Goal: Contribute content: Contribute content

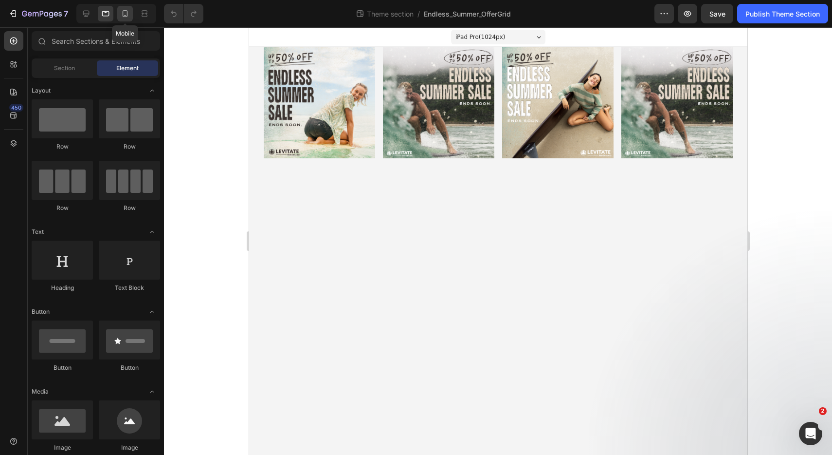
click at [124, 14] on icon at bounding box center [125, 14] width 10 height 10
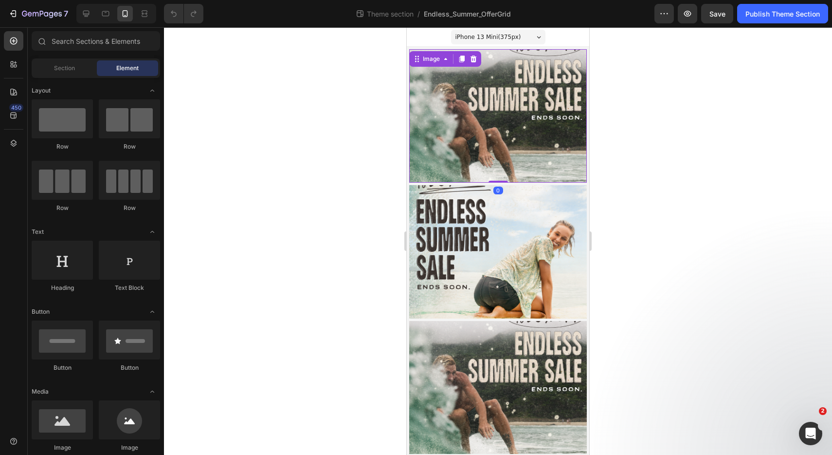
click at [514, 126] on img at bounding box center [498, 115] width 178 height 133
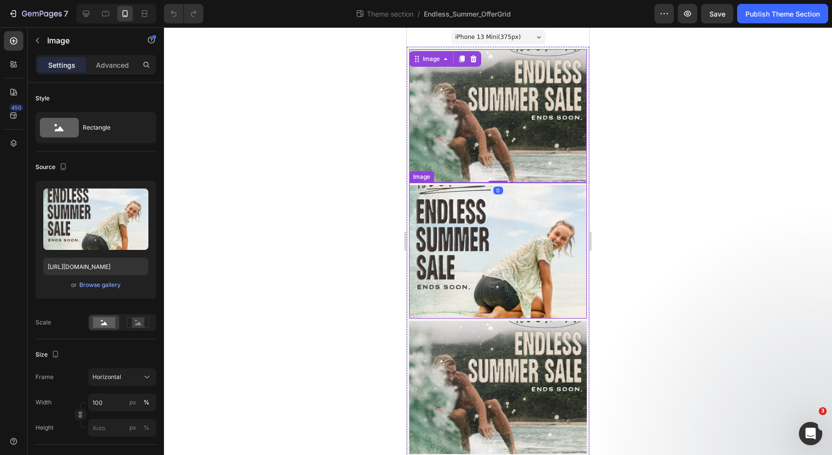
click at [512, 247] on img at bounding box center [498, 251] width 178 height 133
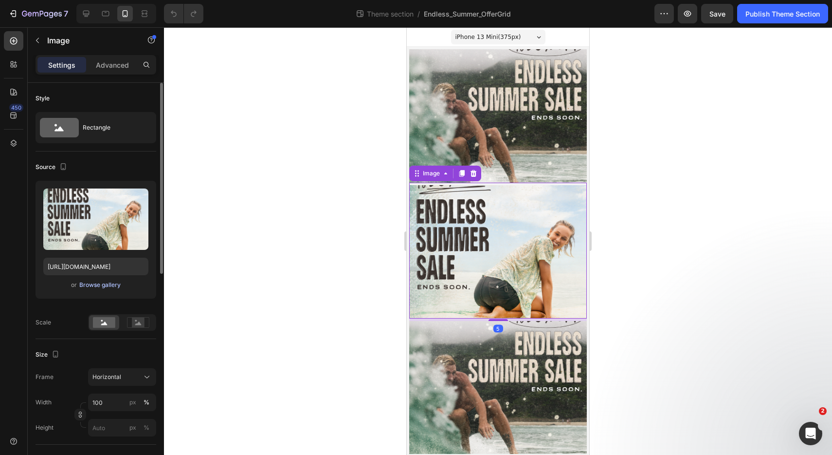
click at [102, 287] on div "Browse gallery" at bounding box center [99, 284] width 41 height 9
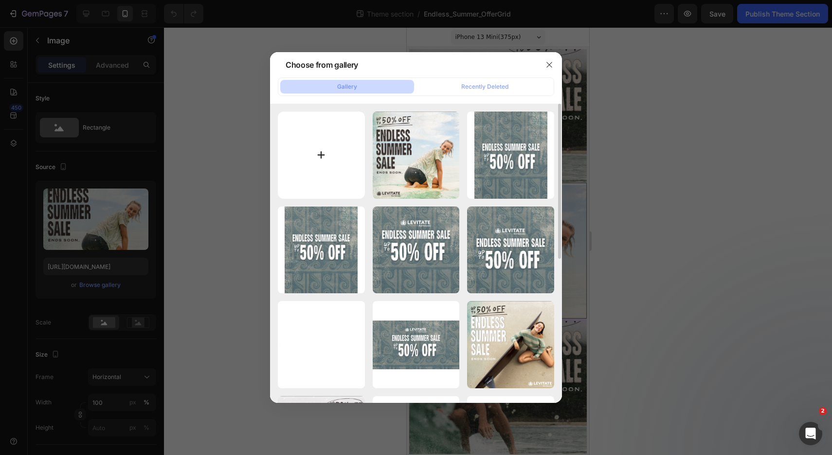
click at [319, 163] on input "file" at bounding box center [321, 154] width 87 height 87
type input "C:\fakepath\EDIT-TESTTILE-MOBILE.png"
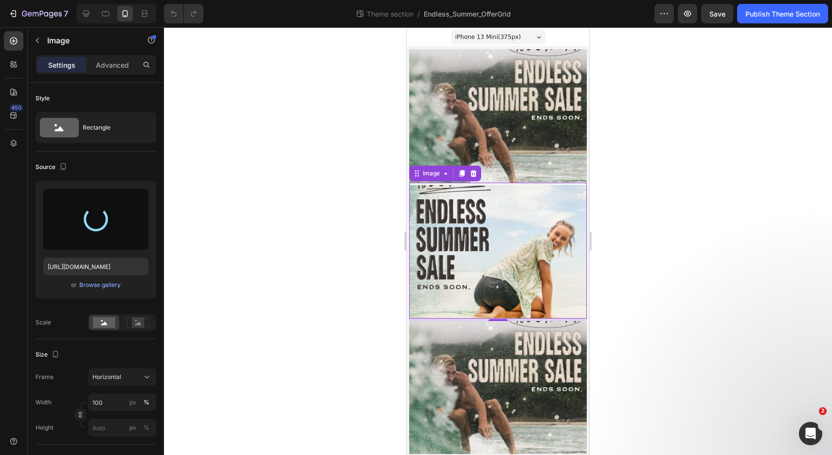
type input "[URL][DOMAIN_NAME]"
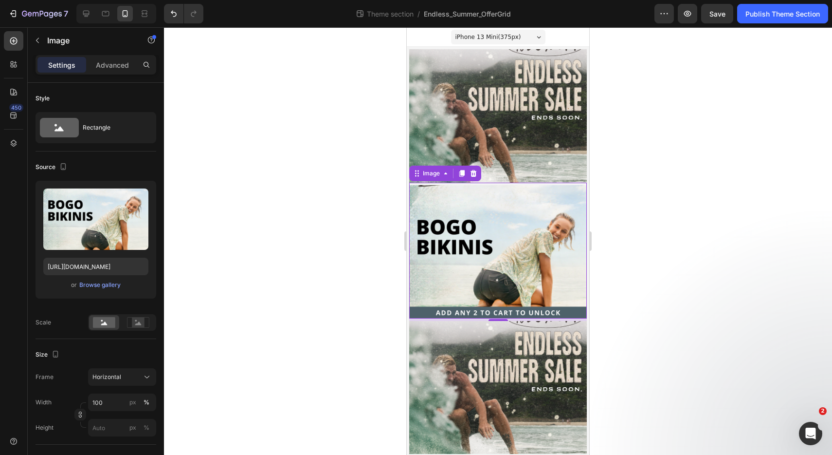
click at [648, 280] on div at bounding box center [498, 240] width 668 height 427
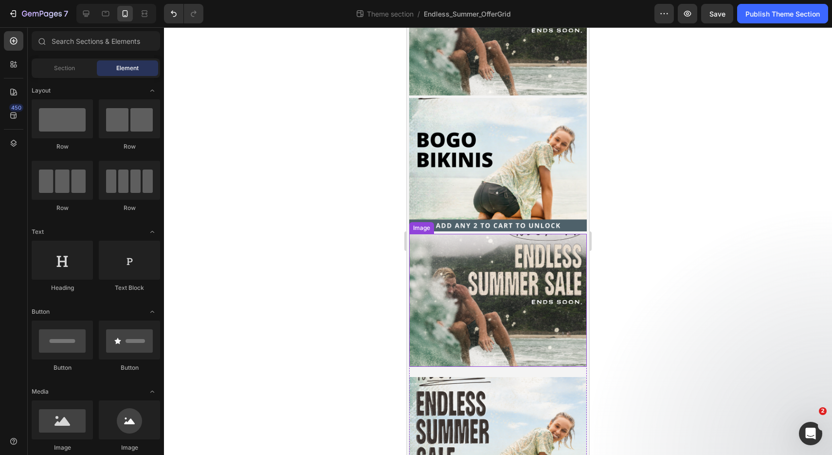
scroll to position [148, 0]
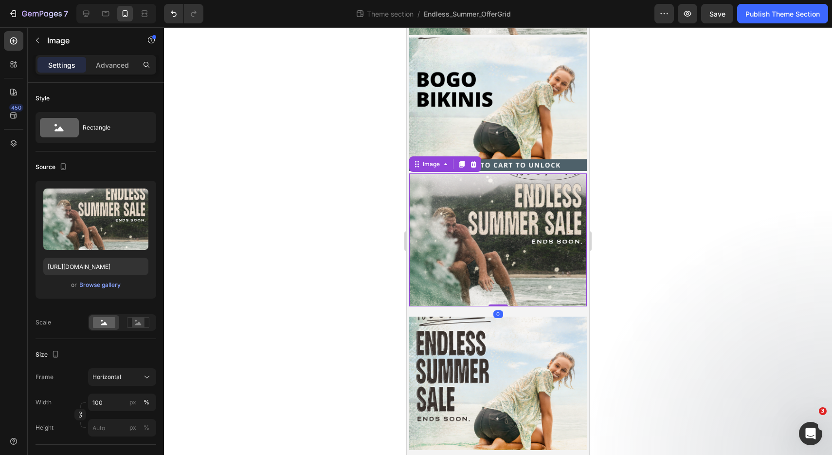
click at [493, 261] on img at bounding box center [498, 239] width 178 height 133
click at [105, 286] on div "Browse gallery" at bounding box center [99, 284] width 41 height 9
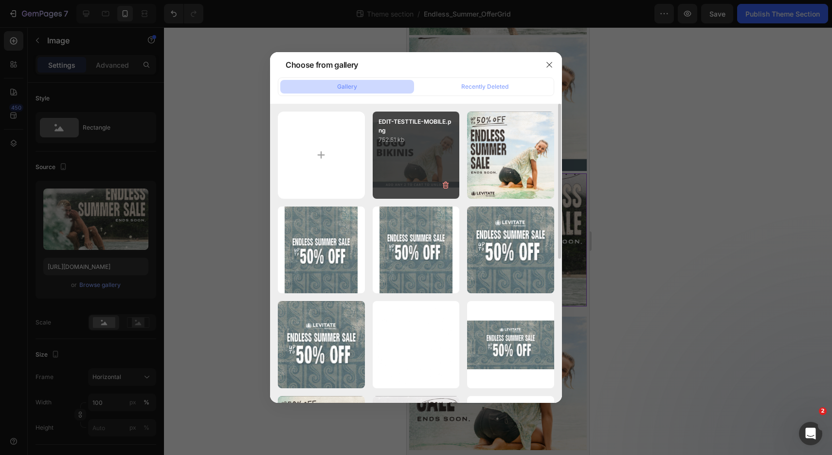
click at [409, 157] on div "EDIT-TESTTILE-MOBILE.png 752.51 kb" at bounding box center [416, 154] width 87 height 87
type input "[URL][DOMAIN_NAME]"
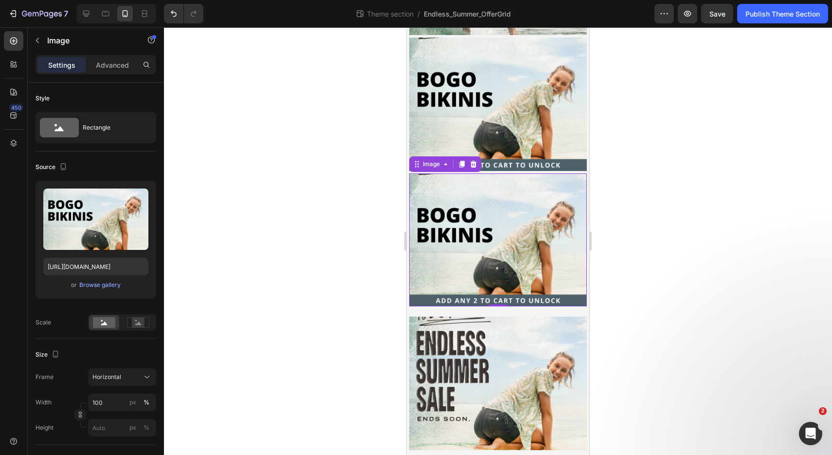
click at [674, 261] on div at bounding box center [498, 240] width 668 height 427
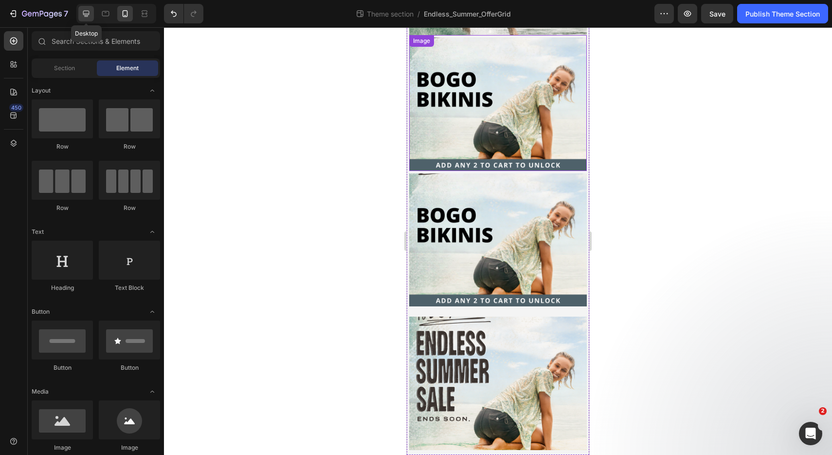
click at [91, 14] on div at bounding box center [86, 14] width 16 height 16
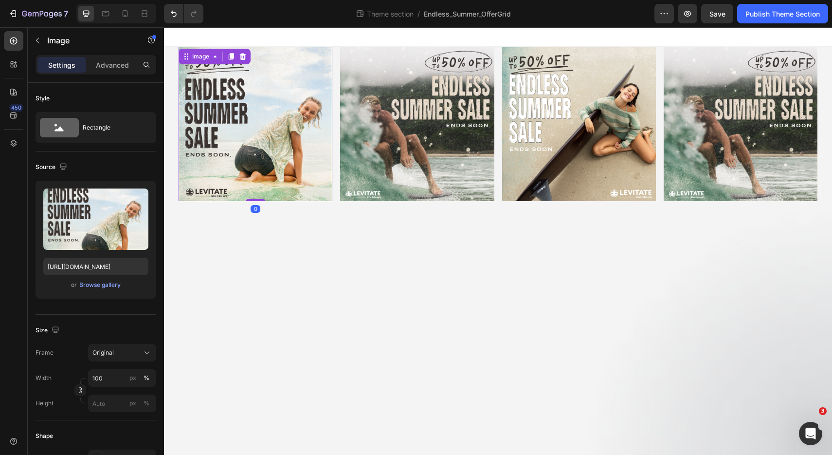
click at [293, 100] on img at bounding box center [256, 124] width 154 height 154
click at [115, 282] on div "Browse gallery" at bounding box center [99, 284] width 41 height 9
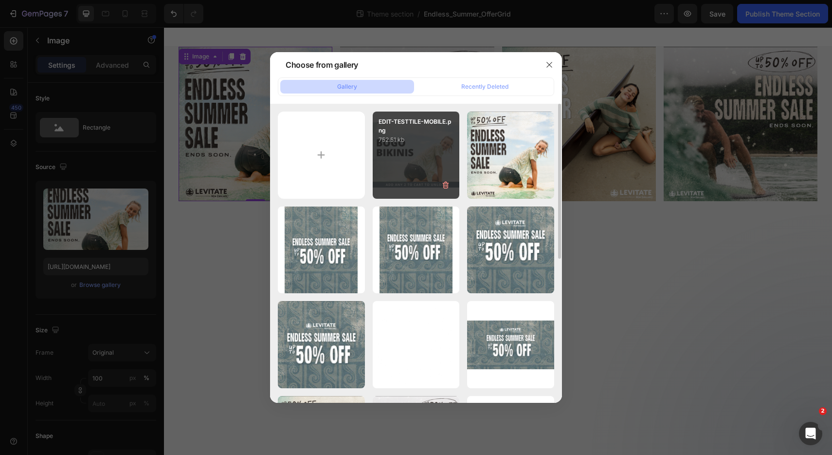
click at [405, 179] on div "EDIT-TESTTILE-MOBILE.png 752.51 kb" at bounding box center [416, 154] width 87 height 87
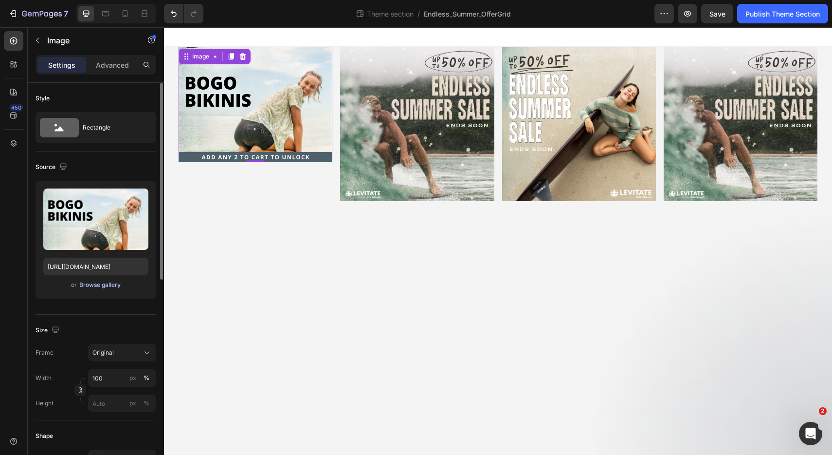
click at [105, 286] on div "Browse gallery" at bounding box center [99, 284] width 41 height 9
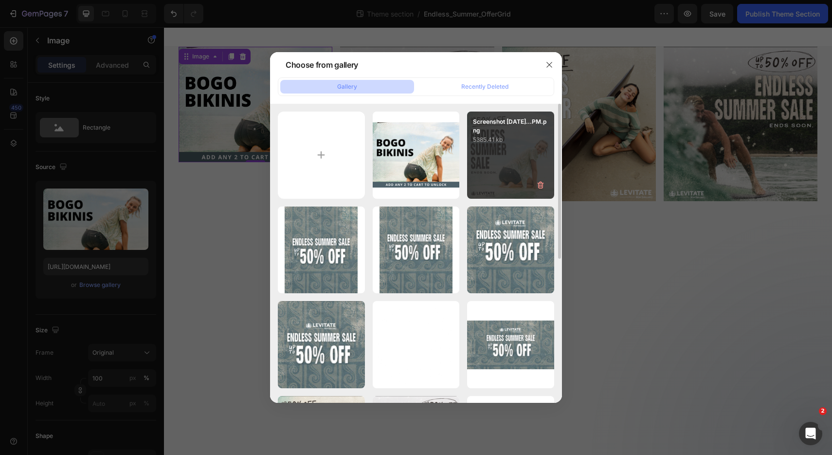
click at [484, 157] on div "Screenshot [DATE]...PM.png 5385.41 kb" at bounding box center [510, 154] width 87 height 87
type input "[URL][DOMAIN_NAME]"
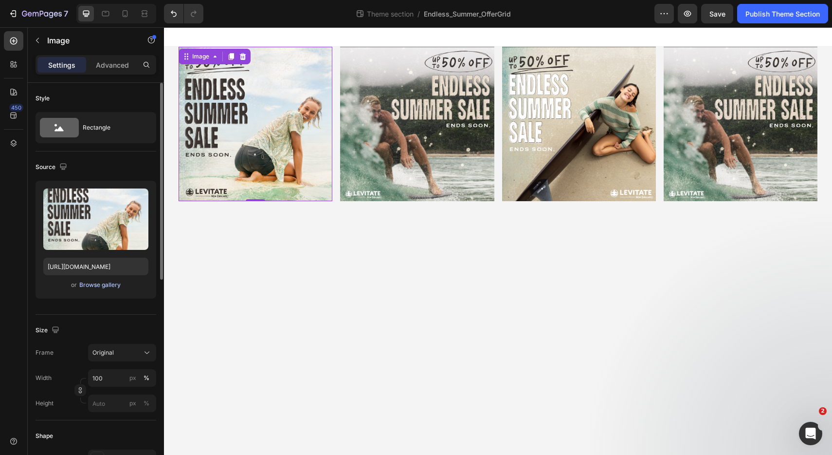
click at [105, 287] on div "Browse gallery" at bounding box center [99, 284] width 41 height 9
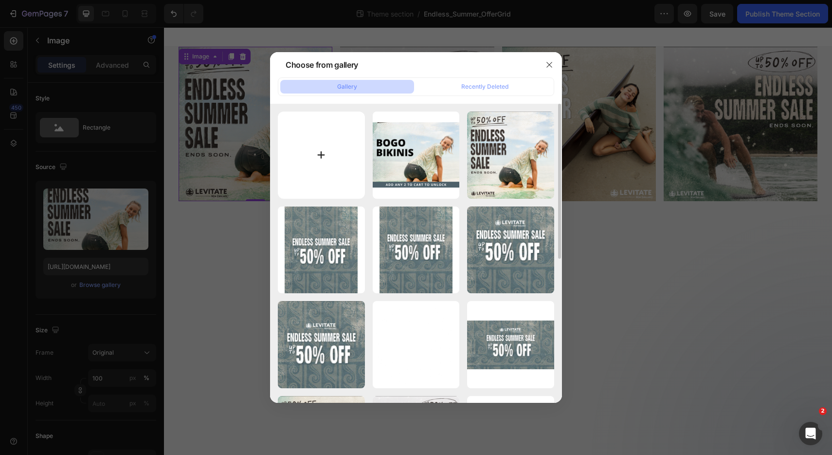
click at [342, 166] on input "file" at bounding box center [321, 154] width 87 height 87
type input "C:\fakepath\EDIT-TESTTILE.png"
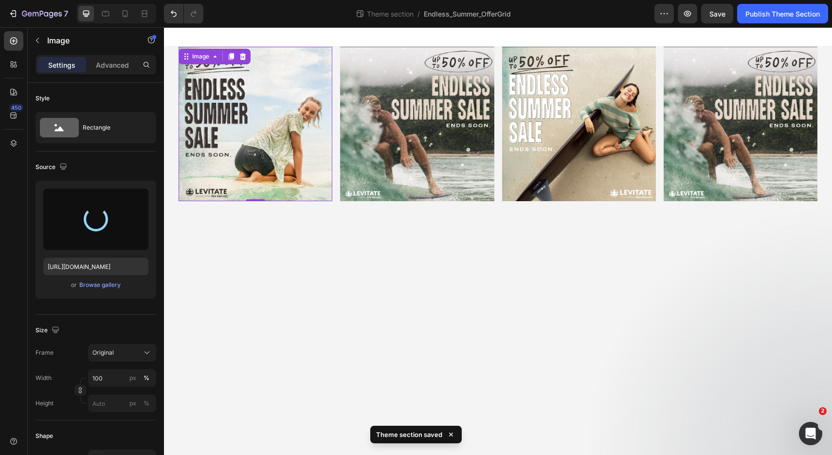
type input "[URL][DOMAIN_NAME]"
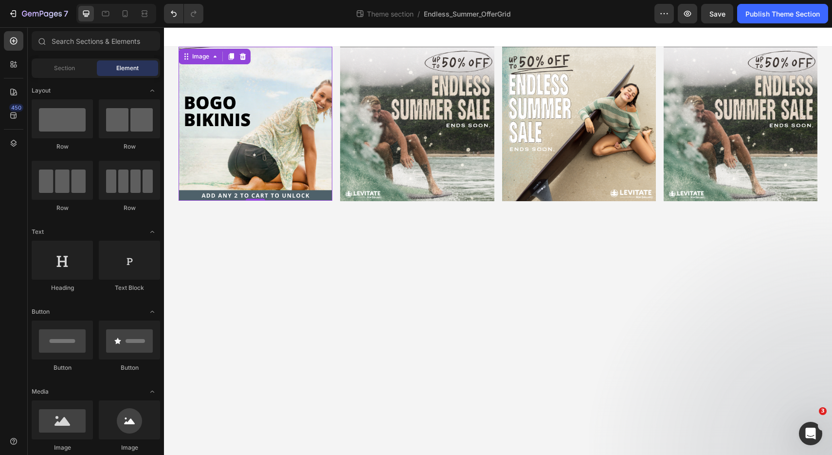
click at [424, 248] on body "Image 0 Image Image Image Row Image Image Image Image Row Row Root Drag & drop …" at bounding box center [498, 240] width 668 height 427
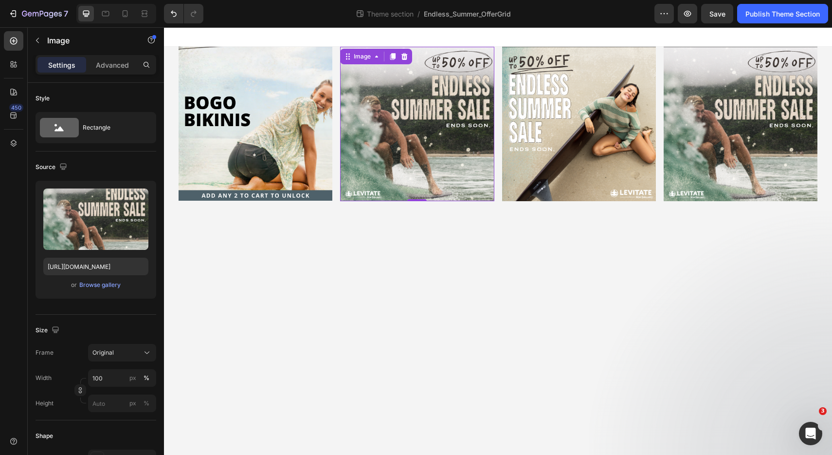
click at [384, 131] on img at bounding box center [417, 124] width 154 height 154
click at [257, 136] on img at bounding box center [256, 124] width 154 height 154
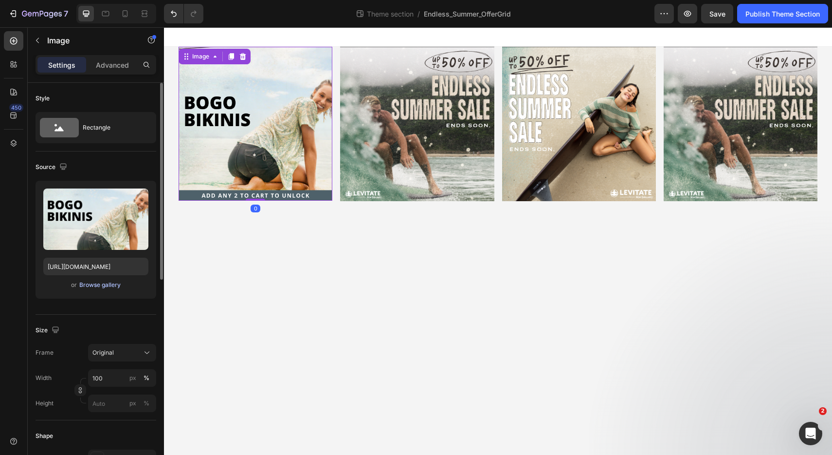
click at [93, 285] on div "Browse gallery" at bounding box center [99, 284] width 41 height 9
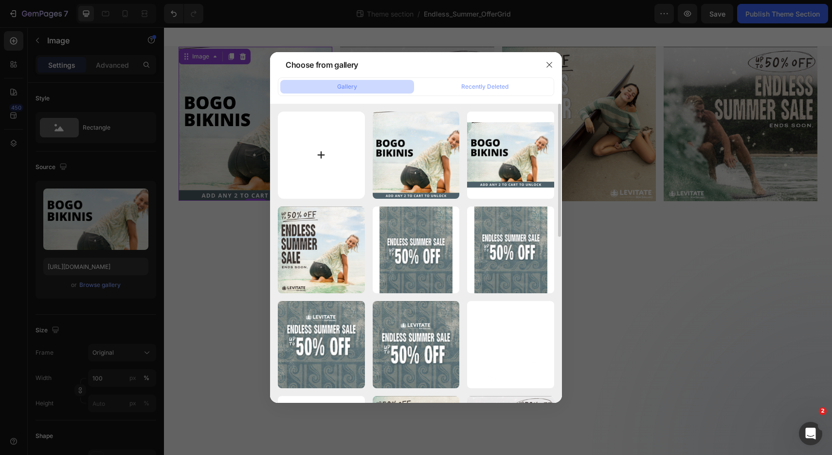
click at [329, 163] on input "file" at bounding box center [321, 154] width 87 height 87
type input "C:\fakepath\2.png"
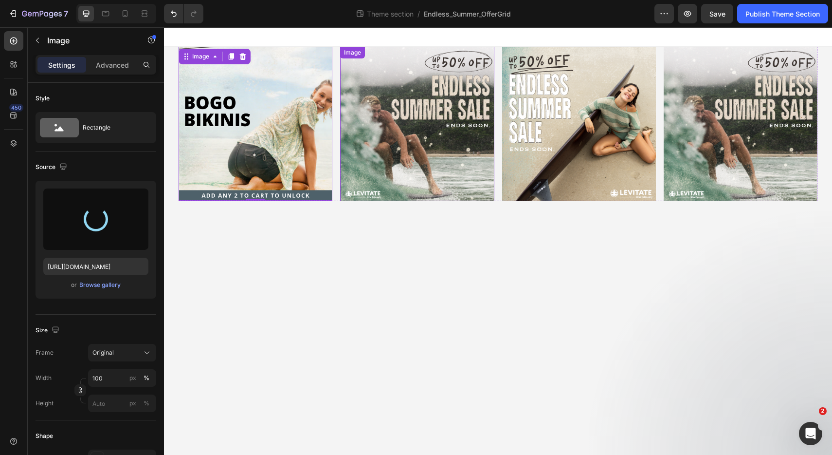
type input "[URL][DOMAIN_NAME]"
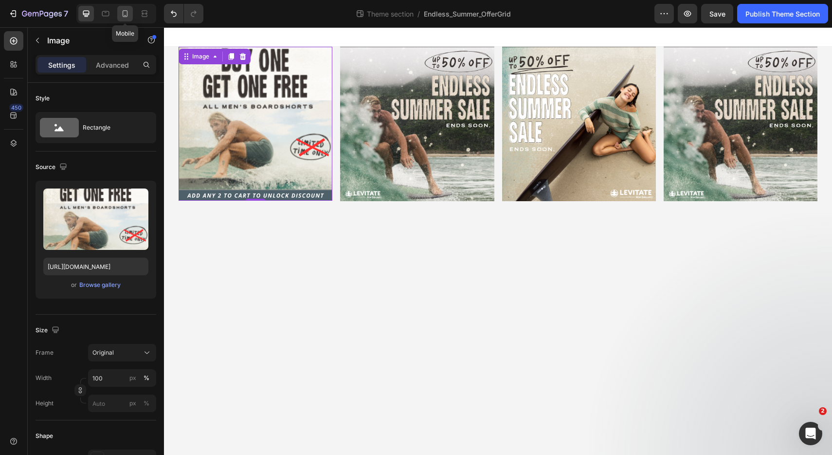
click at [121, 11] on icon at bounding box center [125, 14] width 10 height 10
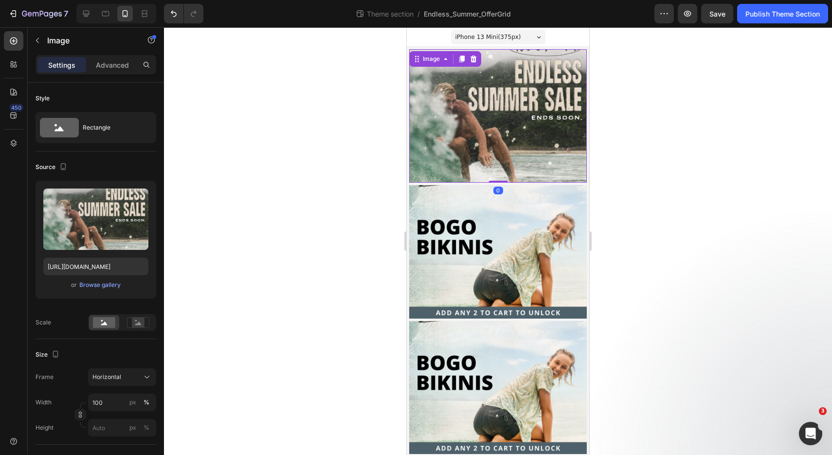
click at [443, 127] on img at bounding box center [498, 115] width 178 height 133
click at [101, 282] on div "Browse gallery" at bounding box center [99, 284] width 41 height 9
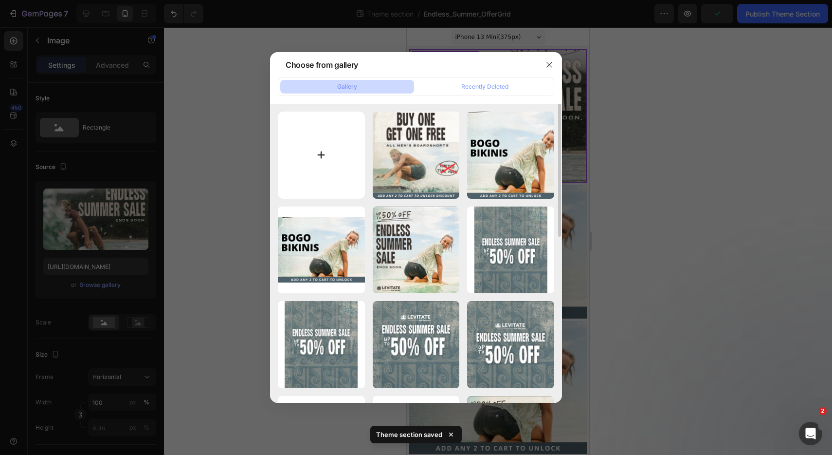
click at [336, 157] on input "file" at bounding box center [321, 154] width 87 height 87
type input "C:\fakepath\1.png"
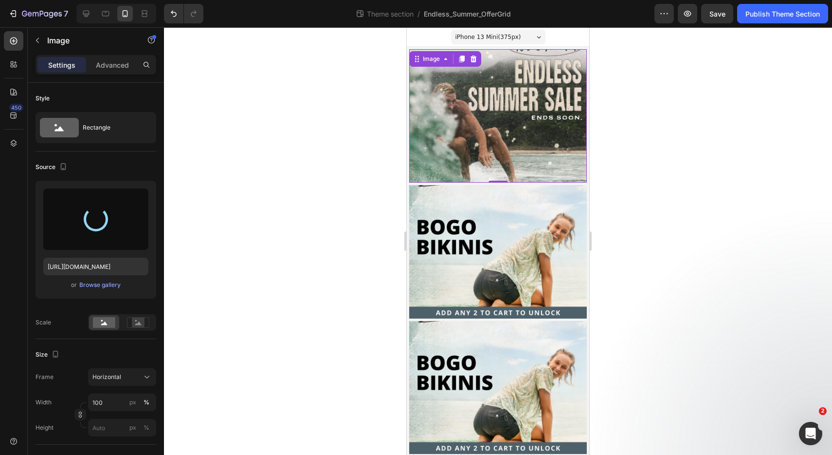
type input "[URL][DOMAIN_NAME]"
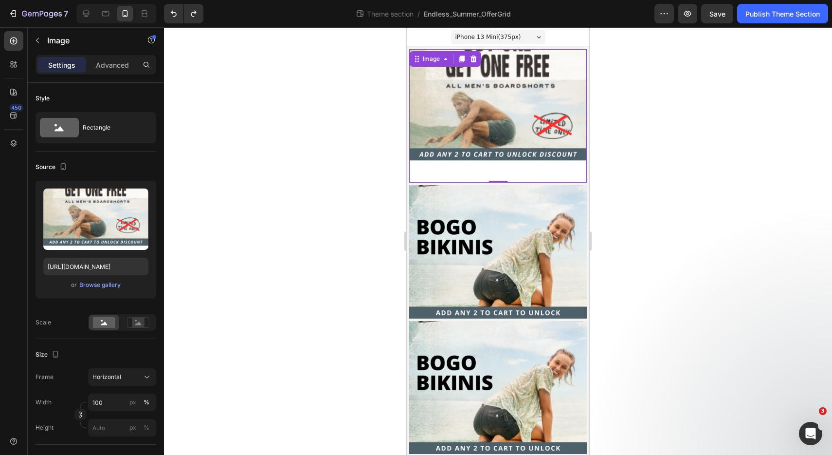
click at [500, 103] on img at bounding box center [498, 115] width 178 height 133
click at [107, 293] on div "Upload Image [URL][DOMAIN_NAME] or Browse gallery" at bounding box center [96, 240] width 121 height 118
click at [105, 286] on div "Browse gallery" at bounding box center [99, 284] width 41 height 9
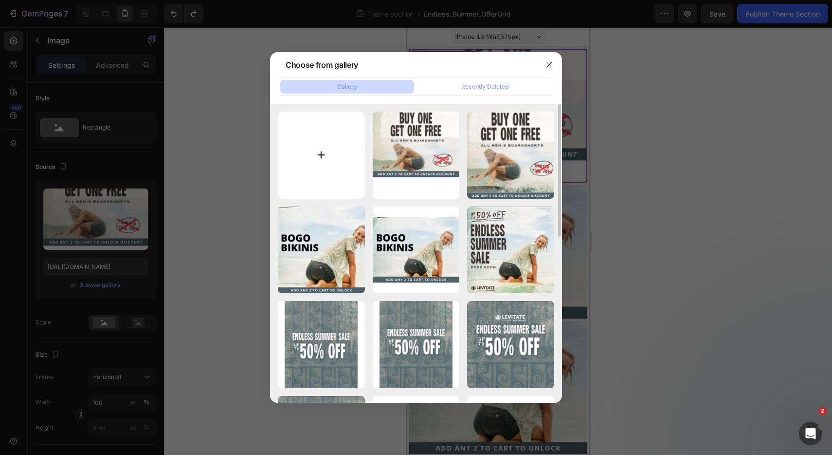
click at [329, 163] on input "file" at bounding box center [321, 154] width 87 height 87
type input "C:\fakepath\1.png"
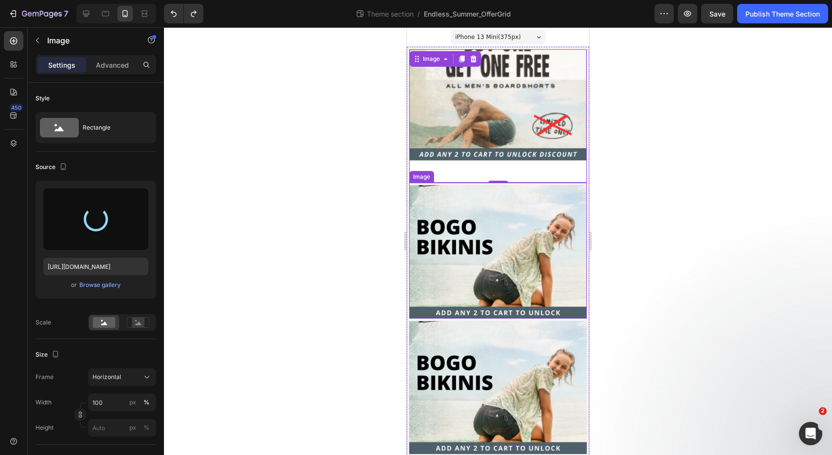
type input "[URL][DOMAIN_NAME]"
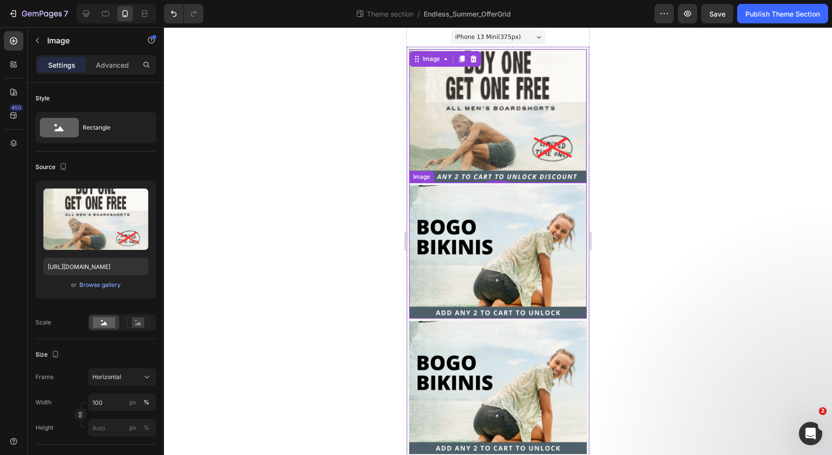
click at [639, 177] on div at bounding box center [498, 240] width 668 height 427
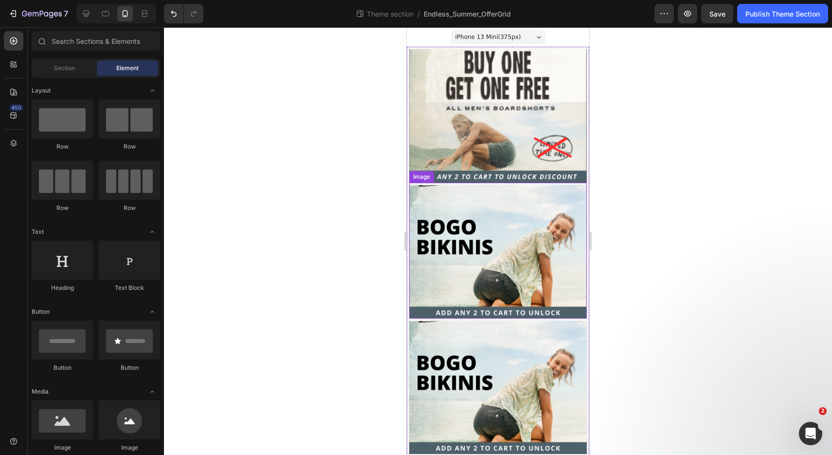
click at [639, 177] on div at bounding box center [498, 240] width 668 height 427
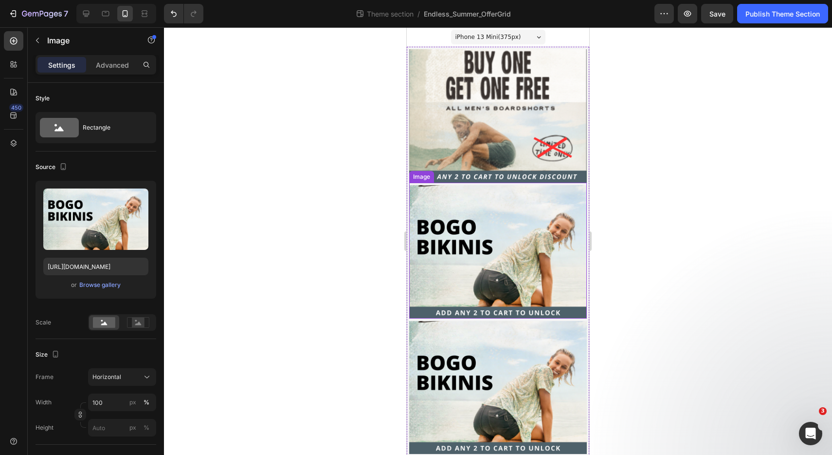
click at [543, 240] on img at bounding box center [498, 251] width 178 height 133
click at [662, 250] on div at bounding box center [498, 240] width 668 height 427
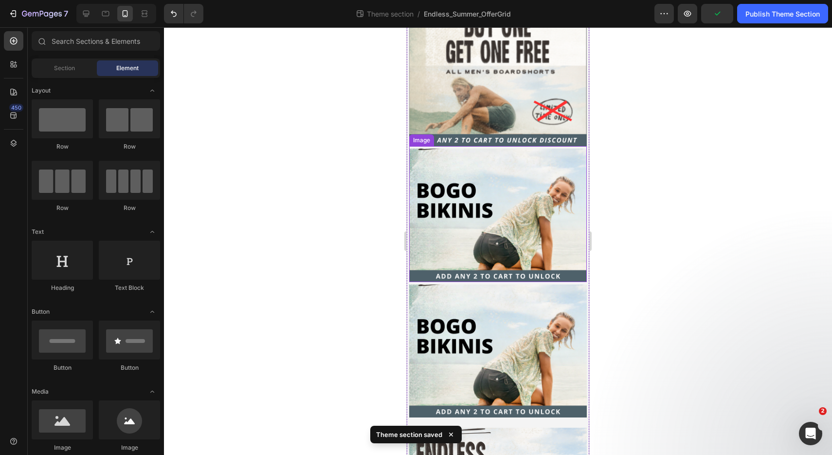
scroll to position [36, 0]
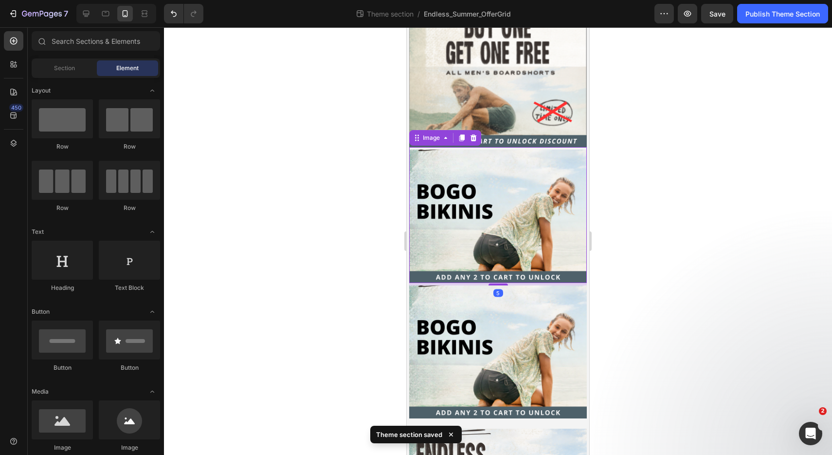
click at [462, 215] on img at bounding box center [498, 215] width 178 height 133
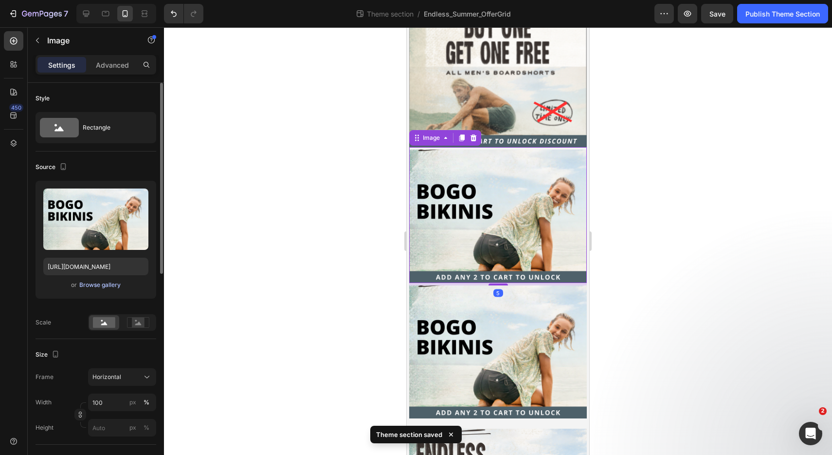
click at [107, 282] on div "Browse gallery" at bounding box center [99, 284] width 41 height 9
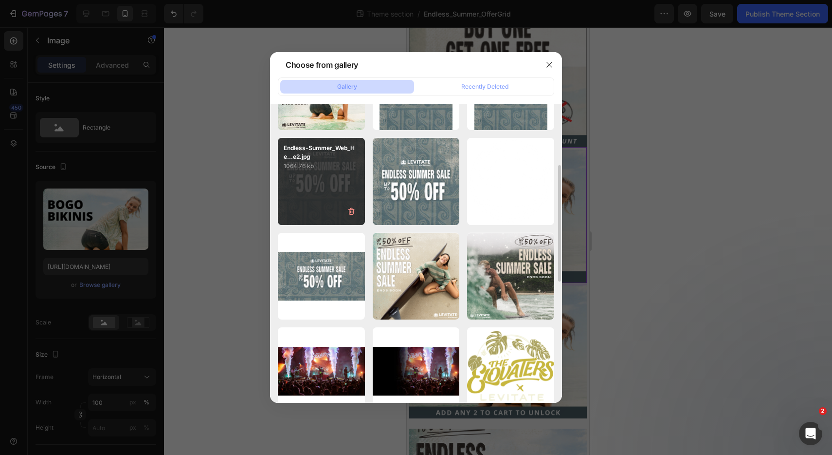
scroll to position [276, 0]
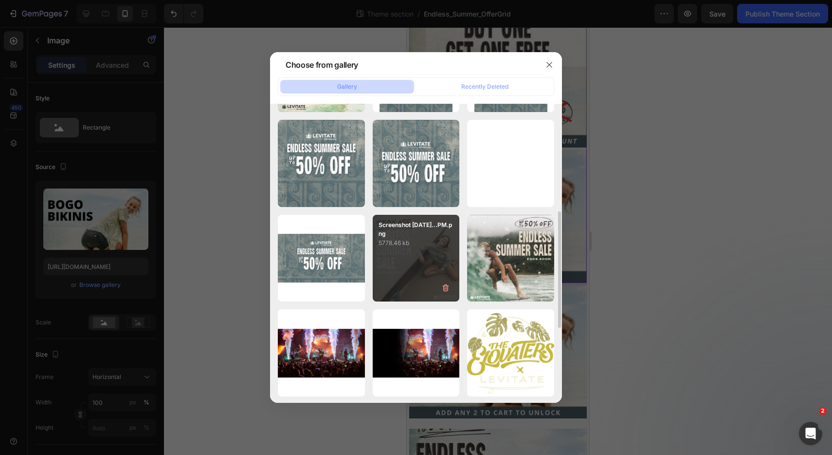
click at [396, 277] on div "Screenshot [DATE]...PM.png 5778.46 kb" at bounding box center [416, 258] width 87 height 87
type input "[URL][DOMAIN_NAME]"
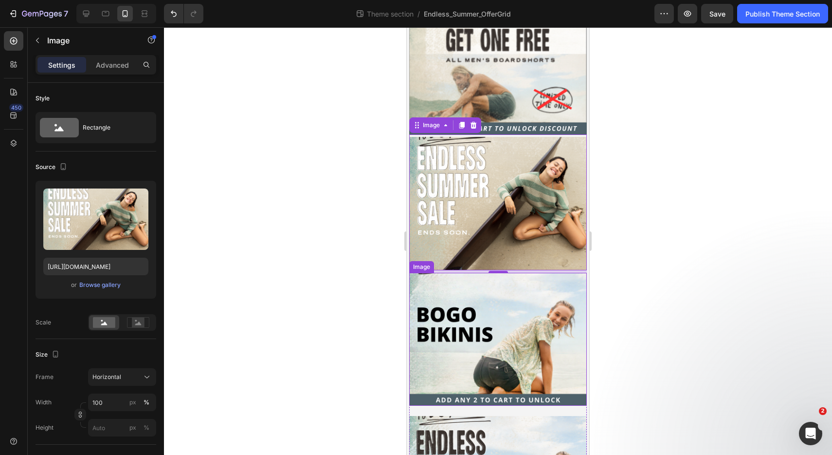
scroll to position [119, 0]
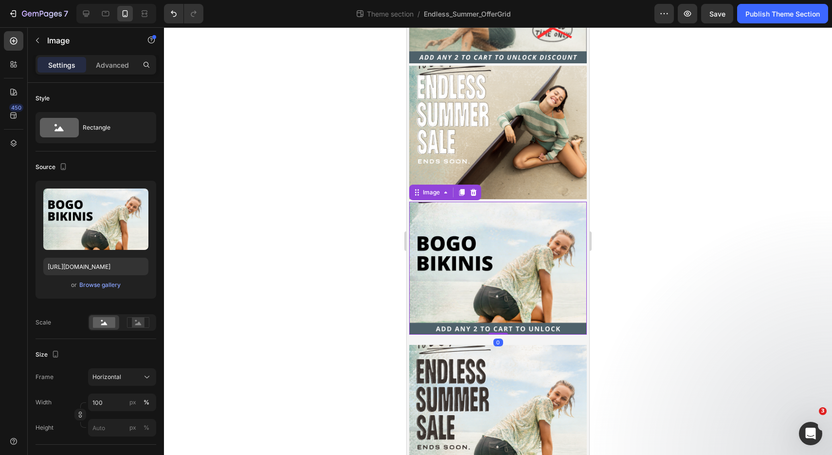
click at [483, 266] on img at bounding box center [498, 268] width 178 height 133
click at [102, 284] on div "Browse gallery" at bounding box center [99, 284] width 41 height 9
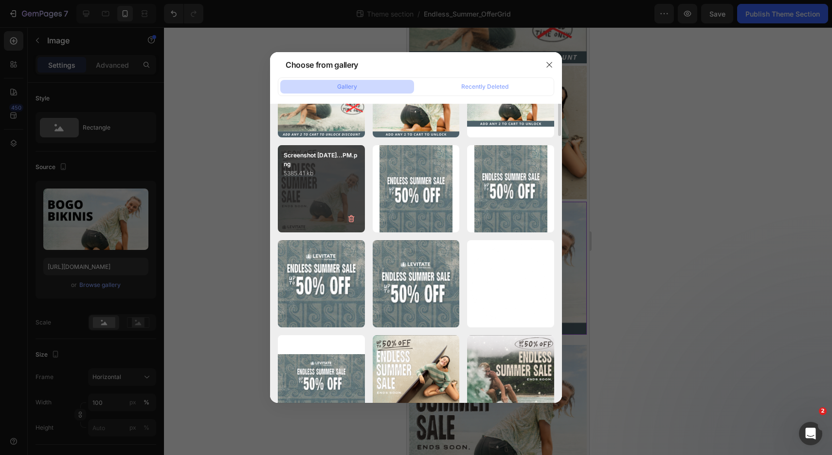
scroll to position [232, 0]
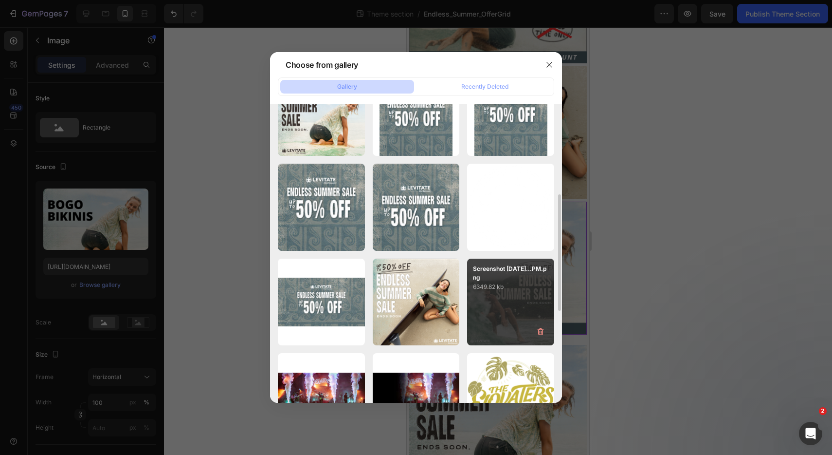
click at [494, 305] on div "Screenshot [DATE]...PM.png 6349.82 kb" at bounding box center [510, 302] width 87 height 87
type input "[URL][DOMAIN_NAME]"
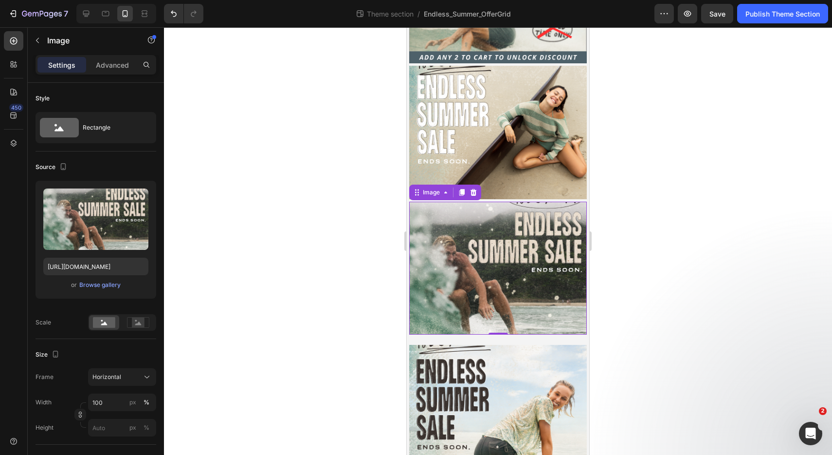
scroll to position [148, 0]
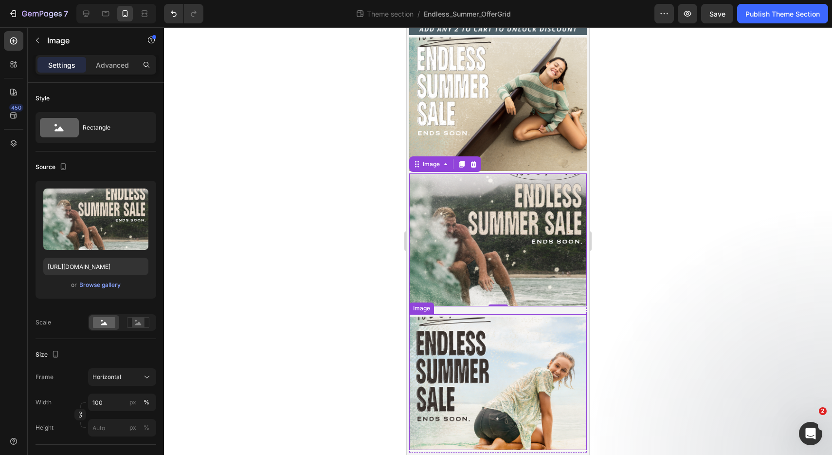
click at [496, 347] on img at bounding box center [498, 382] width 178 height 133
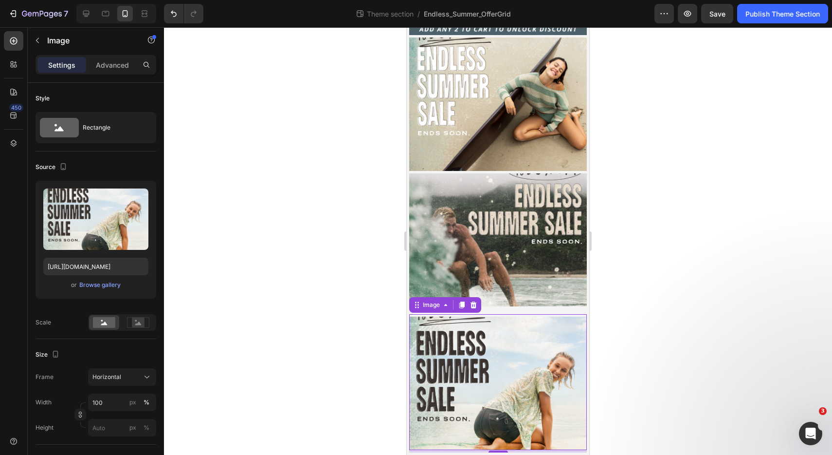
scroll to position [157, 0]
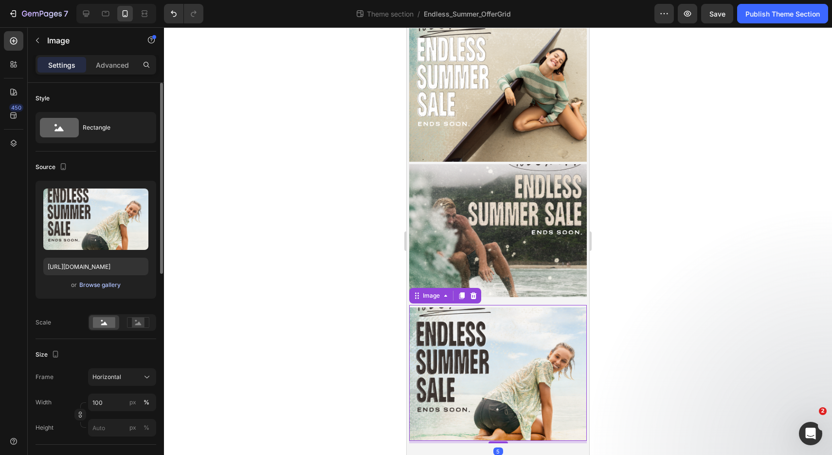
click at [103, 286] on div "Browse gallery" at bounding box center [99, 284] width 41 height 9
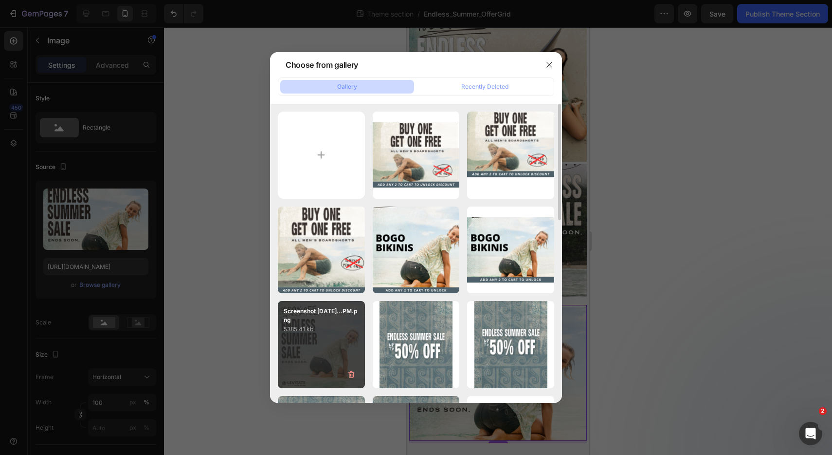
click at [342, 346] on div "Screenshot [DATE]...PM.png 5385.41 kb" at bounding box center [321, 344] width 87 height 87
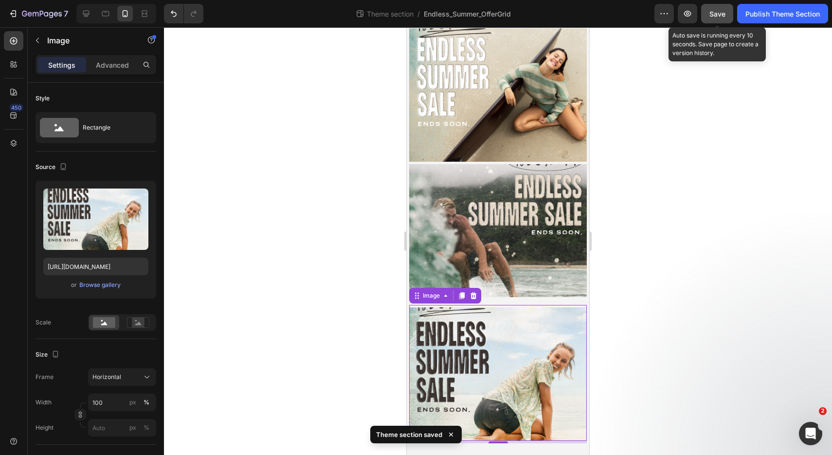
click at [712, 17] on span "Save" at bounding box center [718, 14] width 16 height 8
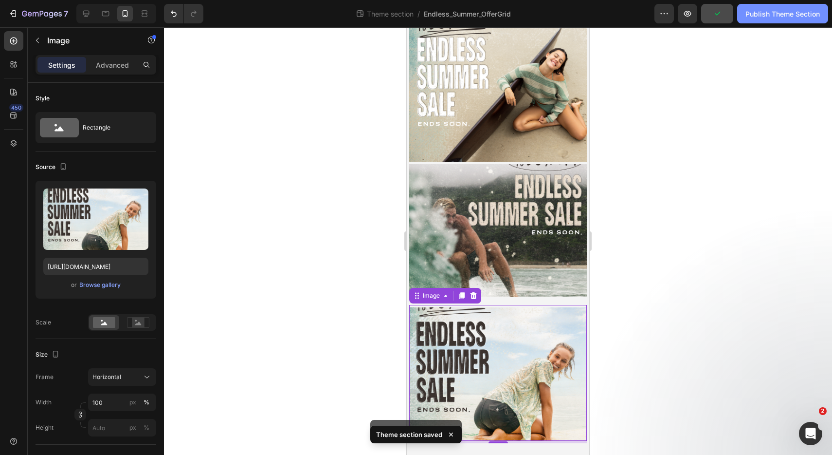
click at [767, 21] on button "Publish Theme Section" at bounding box center [783, 13] width 91 height 19
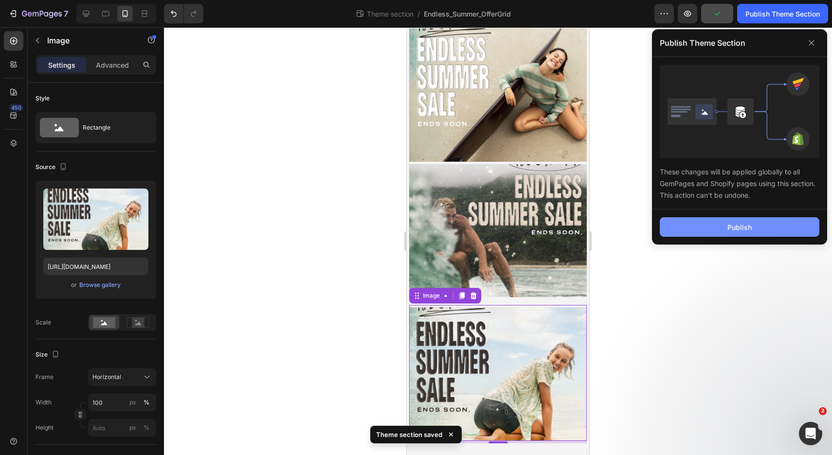
click at [714, 235] on button "Publish" at bounding box center [740, 226] width 160 height 19
